Goal: Task Accomplishment & Management: Manage account settings

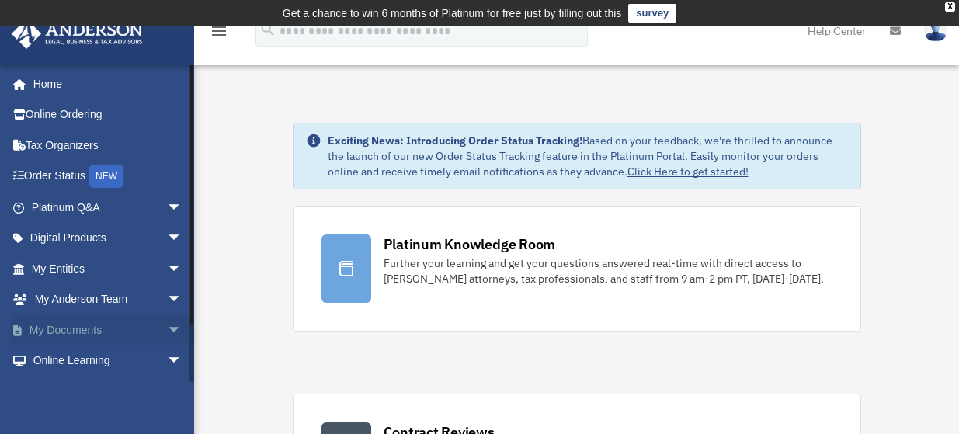
click at [167, 330] on span "arrow_drop_down" at bounding box center [182, 330] width 31 height 32
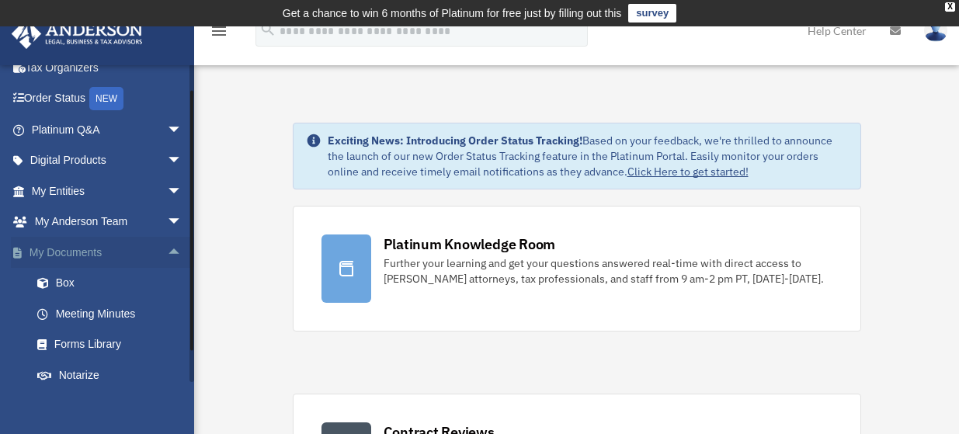
scroll to position [155, 0]
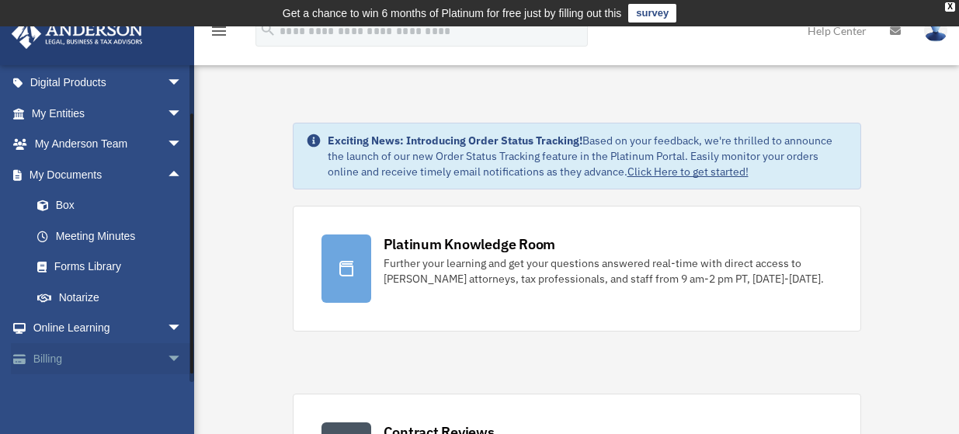
click at [167, 353] on span "arrow_drop_down" at bounding box center [182, 359] width 31 height 32
click at [54, 357] on link "Billing arrow_drop_up" at bounding box center [108, 358] width 195 height 31
click at [167, 359] on span "arrow_drop_up" at bounding box center [182, 359] width 31 height 32
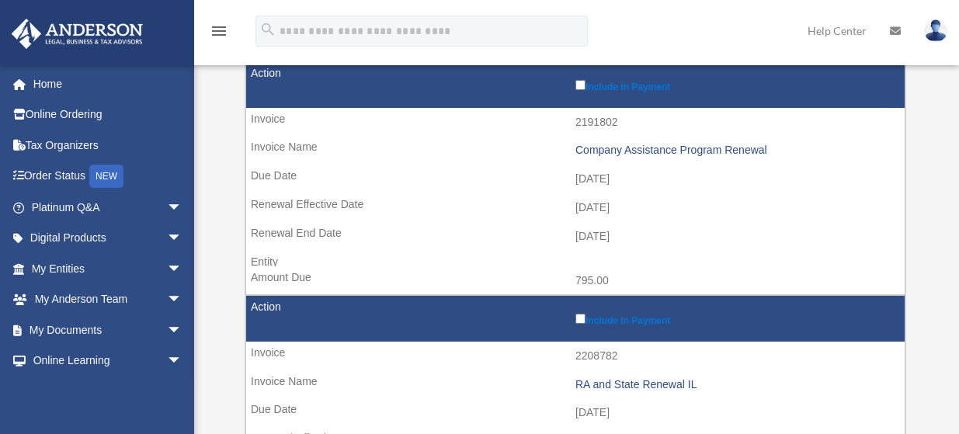
scroll to position [310, 0]
